Goal: Browse casually: Explore the website without a specific task or goal

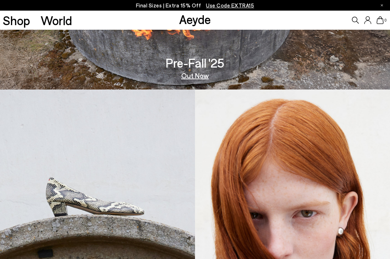
scroll to position [2, 0]
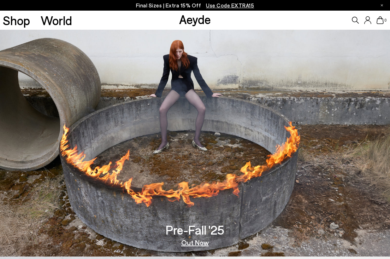
click at [383, 20] on html "Free shipping to Italy on all orders Your item is added to cart. View Cart × Fi…" at bounding box center [195, 127] width 390 height 259
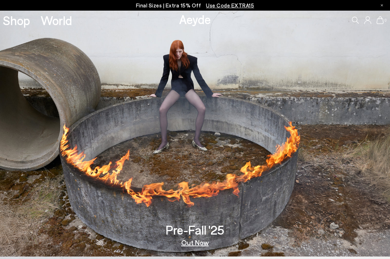
scroll to position [0, 0]
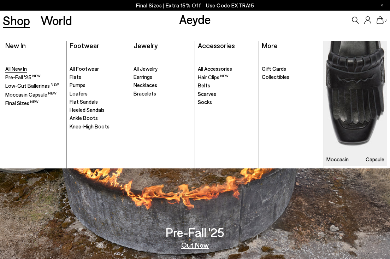
click at [16, 69] on span "All New In" at bounding box center [16, 68] width 22 height 6
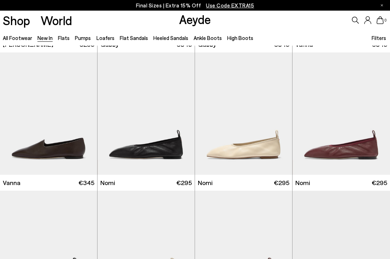
scroll to position [835, 0]
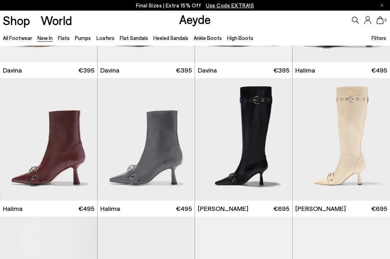
scroll to position [1785, 0]
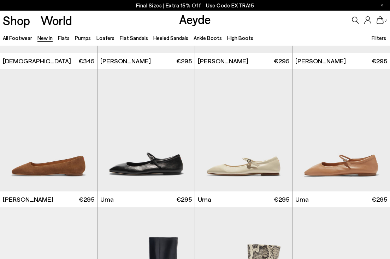
scroll to position [2532, 0]
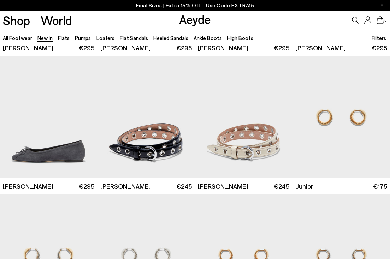
scroll to position [3312, 0]
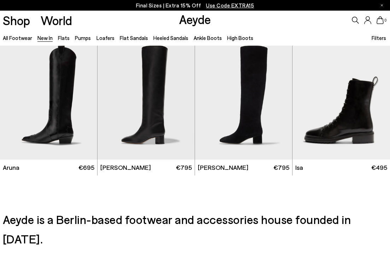
scroll to position [4669, 0]
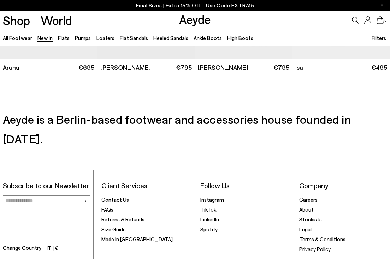
click at [221, 198] on link "Instagram" at bounding box center [212, 199] width 24 height 6
